Goal: Task Accomplishment & Management: Complete application form

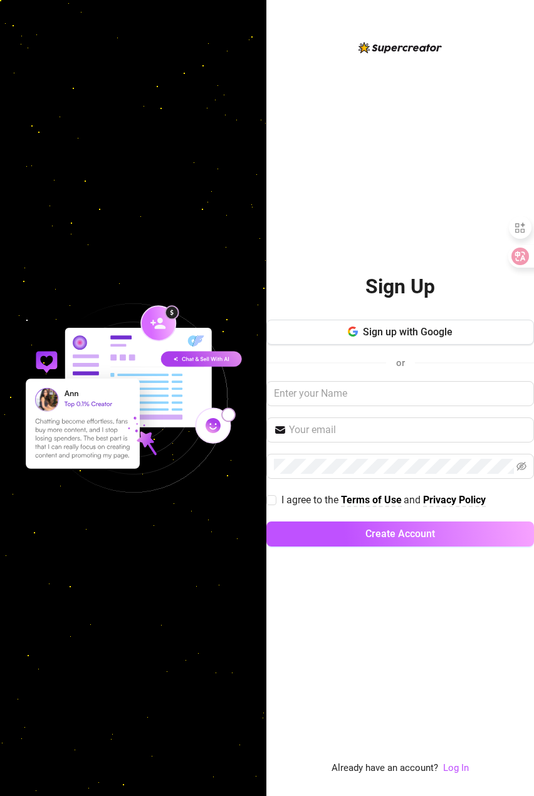
click at [372, 207] on div "Sign Up Sign up with Google or I agree to the Terms of Use and Privacy Policy C…" at bounding box center [400, 408] width 268 height 736
click at [351, 327] on span "button" at bounding box center [353, 332] width 10 height 12
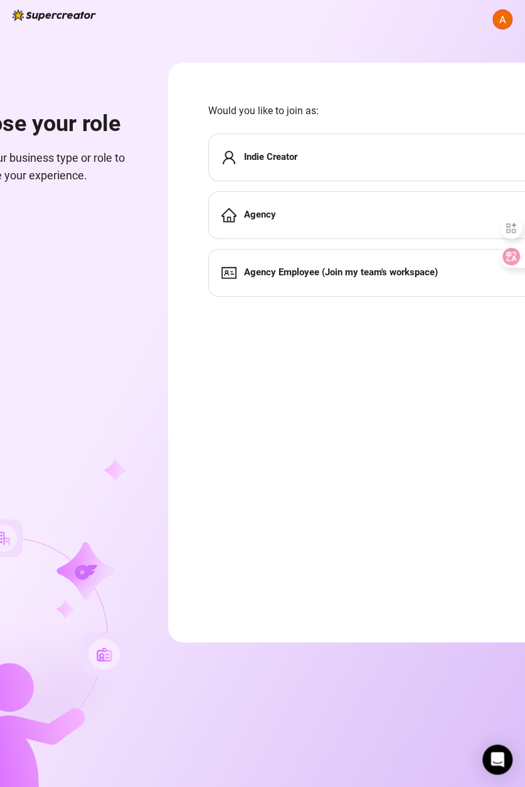
click at [321, 416] on form "Would you like to join as: Indie Creator Agency Agency Employee (Join my team's…" at bounding box center [407, 352] width 478 height 579
click at [318, 164] on div "Indie Creator" at bounding box center [406, 158] width 397 height 48
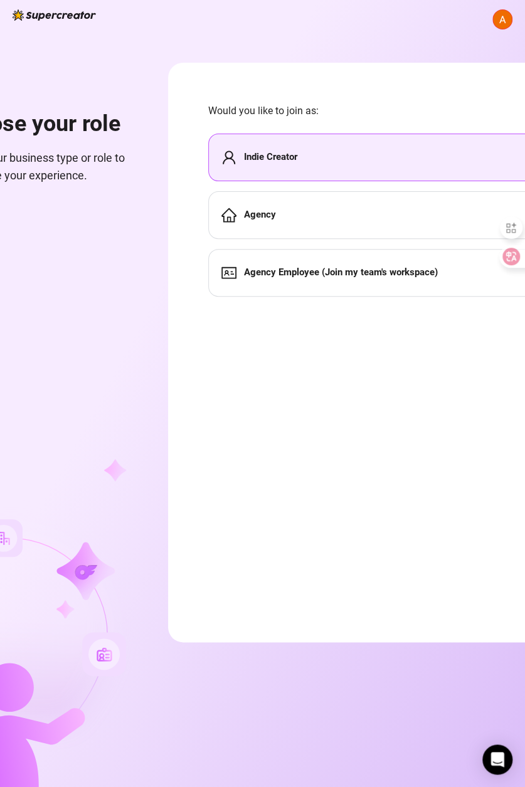
click at [407, 156] on div "Indie Creator" at bounding box center [406, 158] width 397 height 48
click at [250, 159] on strong "Indie Creator" at bounding box center [270, 156] width 53 height 11
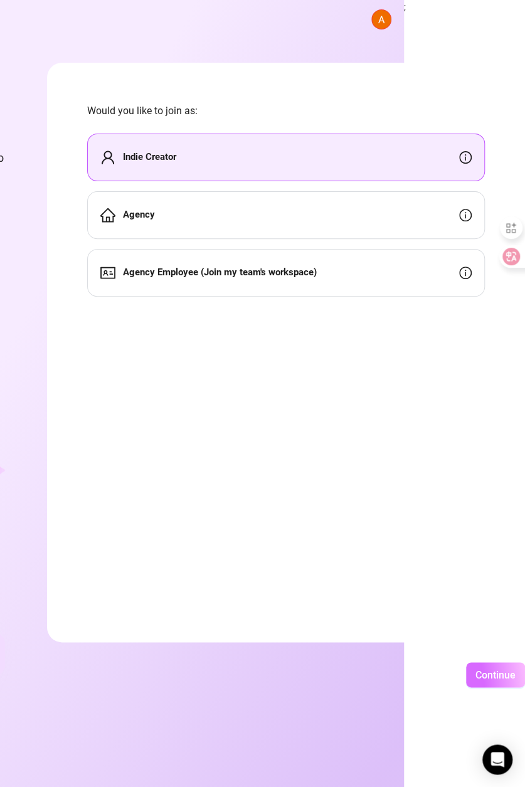
click at [476, 681] on span "Continue" at bounding box center [495, 675] width 40 height 12
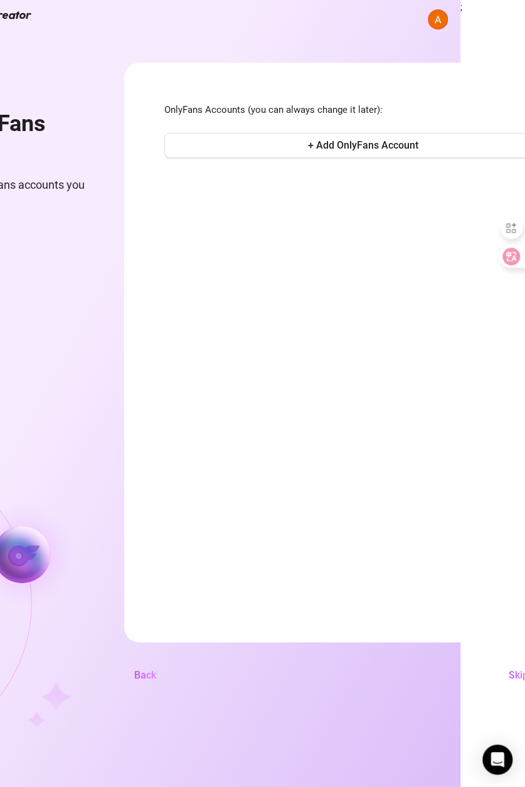
scroll to position [0, 0]
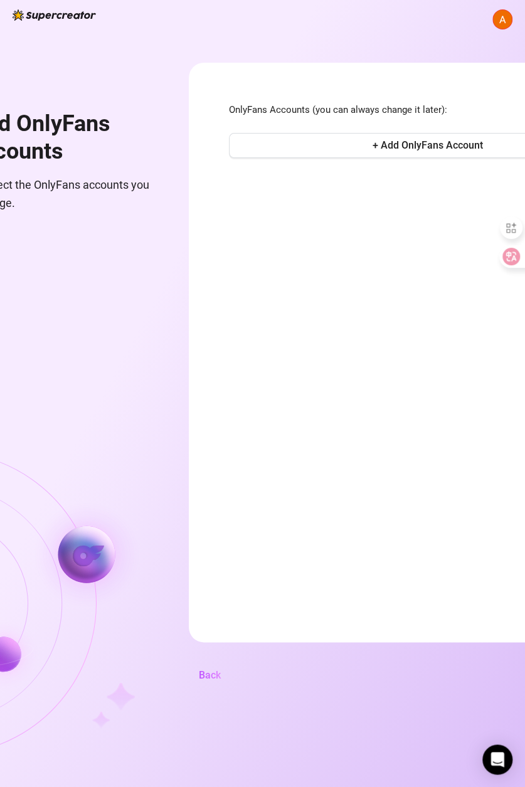
click at [273, 393] on form "OnlyFans Accounts (you can always change it later): + Add OnlyFans Account Back…" at bounding box center [428, 352] width 478 height 579
click at [83, 23] on div "Add OnlyFans accounts Connect the OnlyFans accounts you manage. OnlyFans Accoun…" at bounding box center [262, 393] width 525 height 787
click at [85, 16] on img at bounding box center [54, 14] width 83 height 11
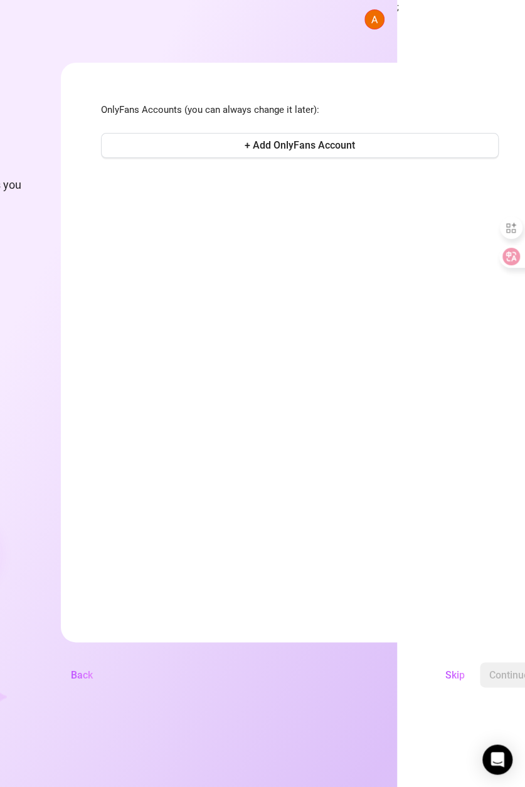
scroll to position [9, 148]
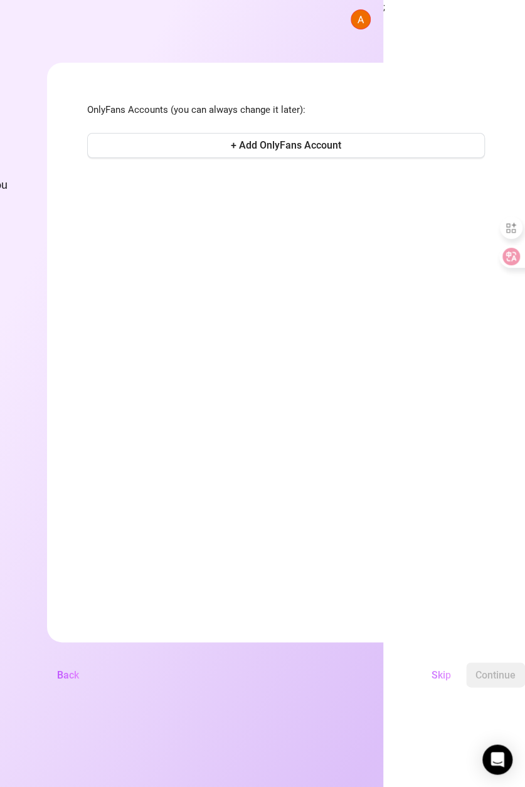
click at [446, 676] on span "Skip" at bounding box center [440, 675] width 19 height 12
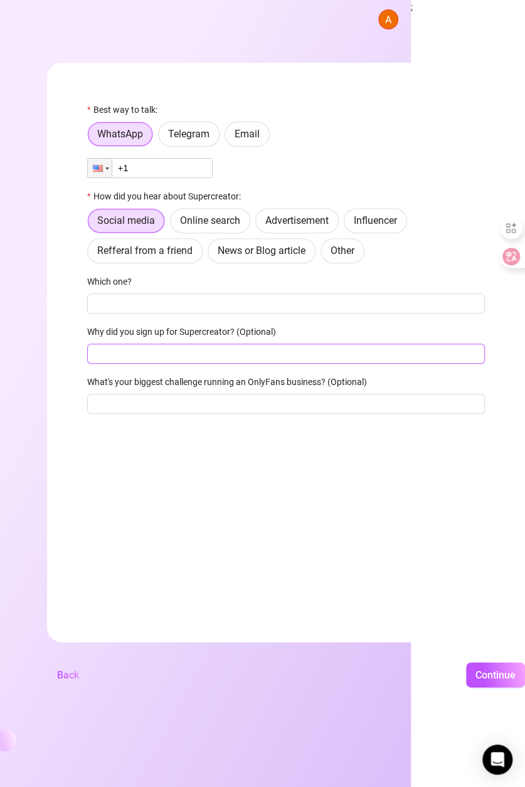
scroll to position [9, 119]
click at [411, 687] on html "You're almost there! We'd like to help out with creating your account, and upda…" at bounding box center [148, 393] width 525 height 787
click at [496, 669] on span "Continue" at bounding box center [495, 675] width 40 height 12
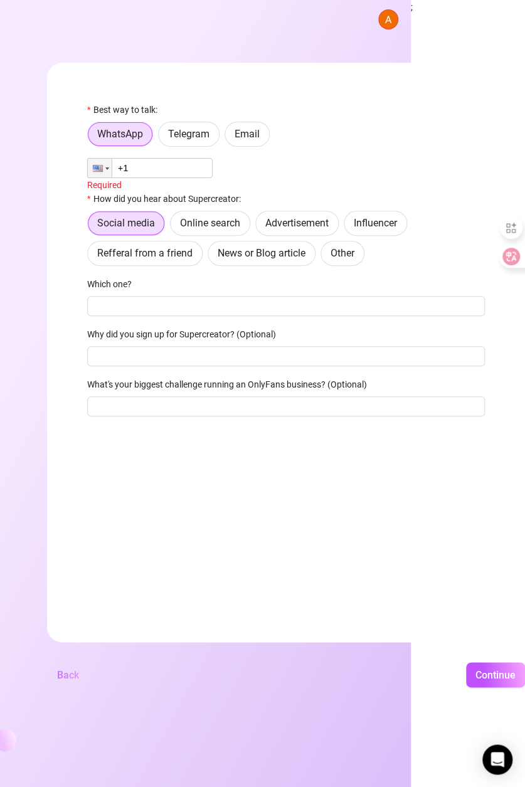
click at [81, 669] on button "Back" at bounding box center [68, 674] width 42 height 25
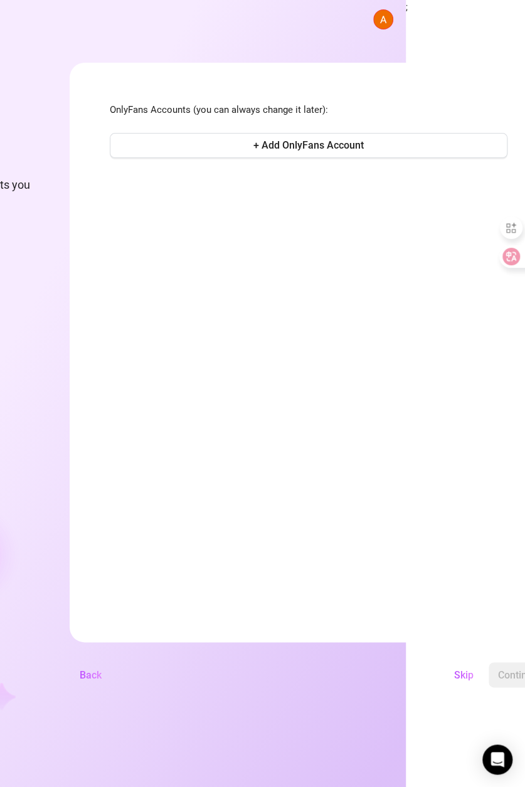
scroll to position [9, 0]
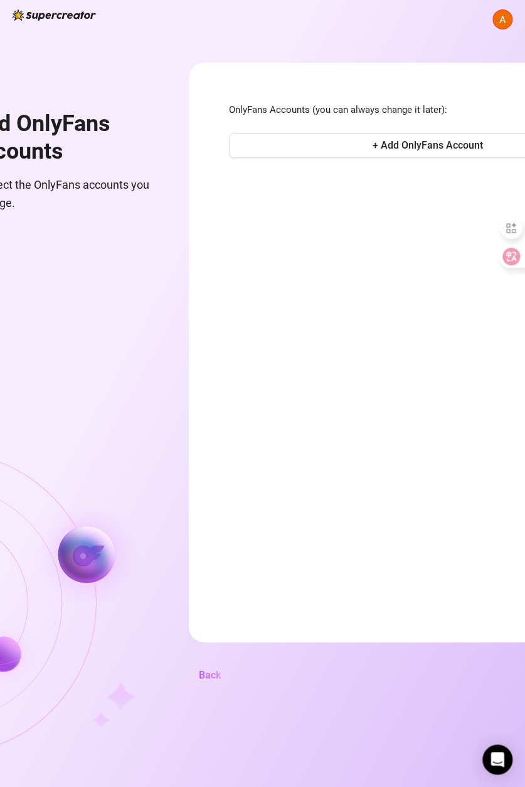
click at [39, 9] on img at bounding box center [54, 14] width 83 height 11
